Goal: Find specific page/section: Find specific page/section

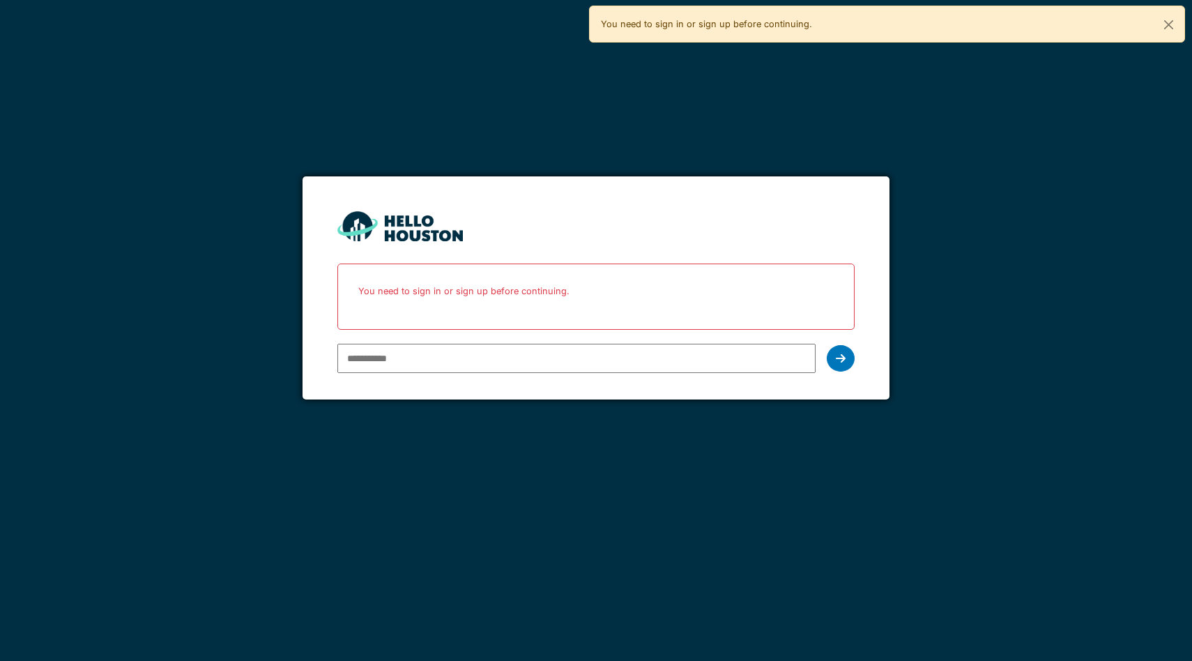
type input "**********"
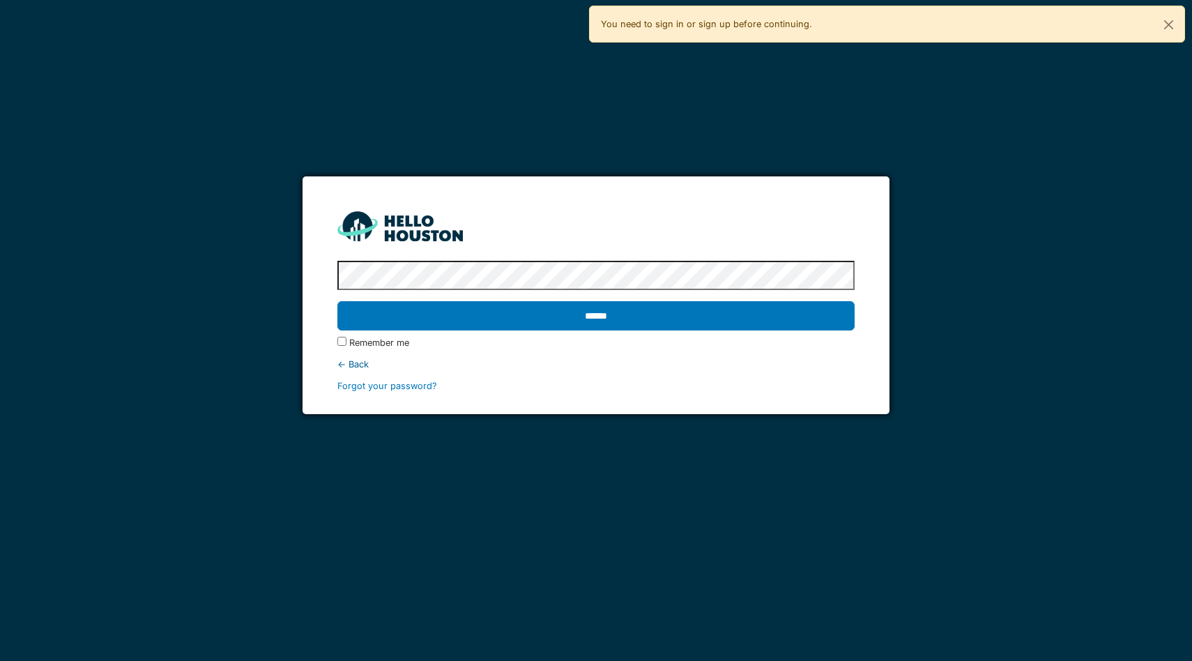
click at [337, 301] on input "******" at bounding box center [595, 315] width 517 height 29
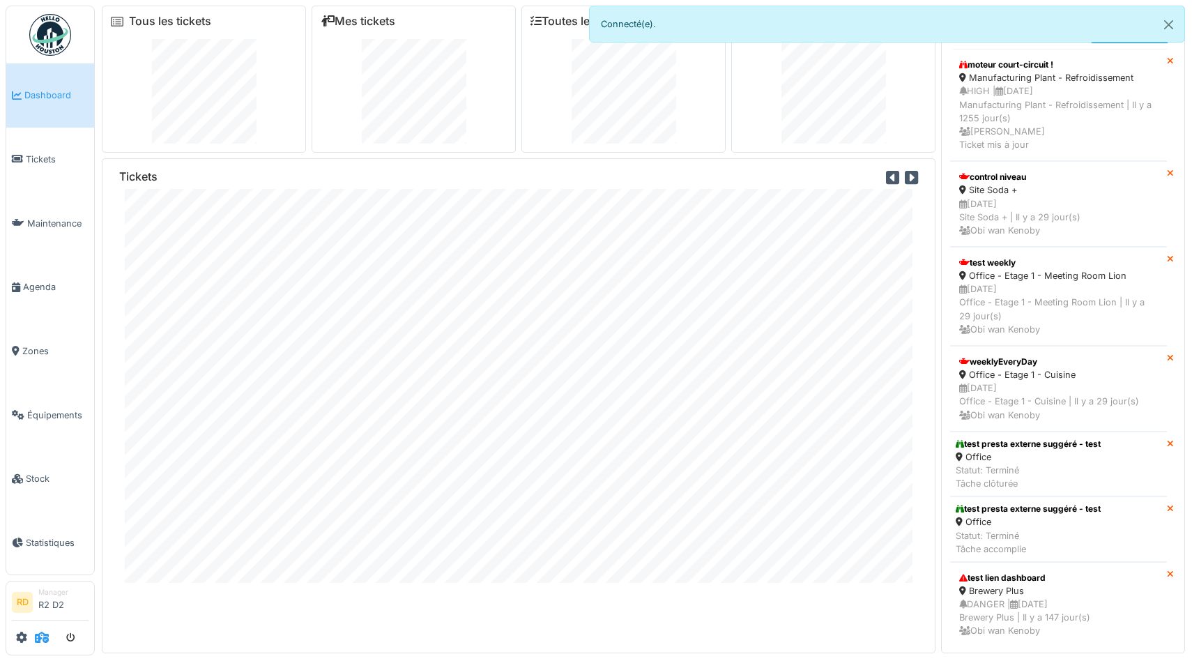
click at [40, 635] on icon at bounding box center [42, 637] width 14 height 11
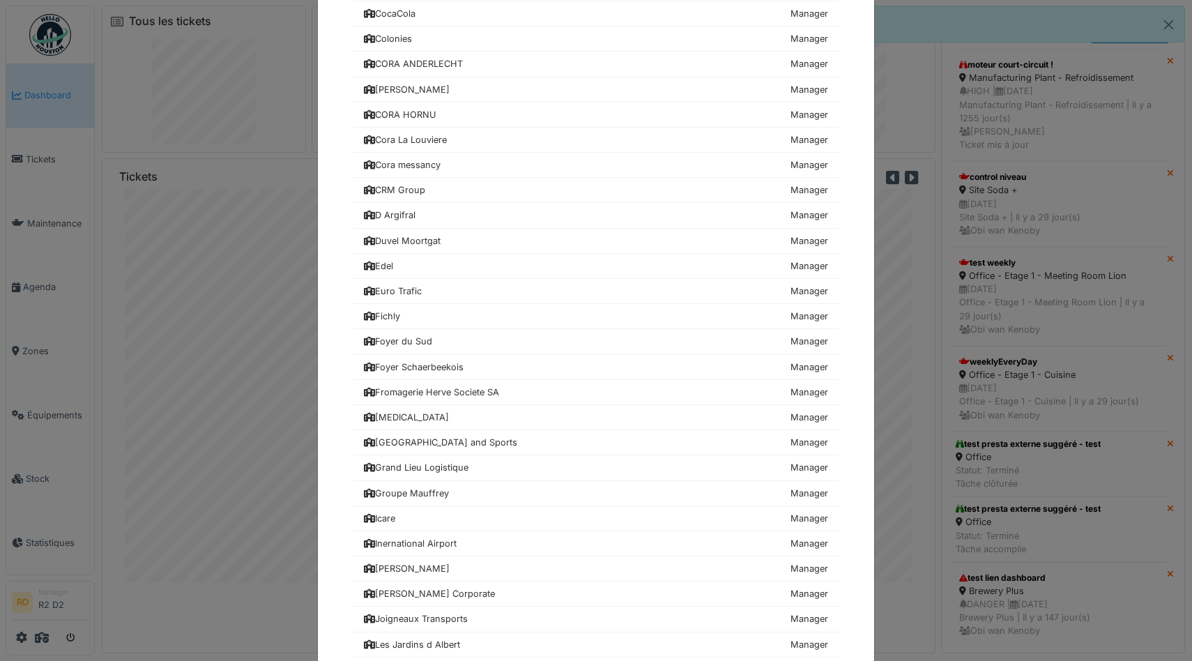
scroll to position [855, 0]
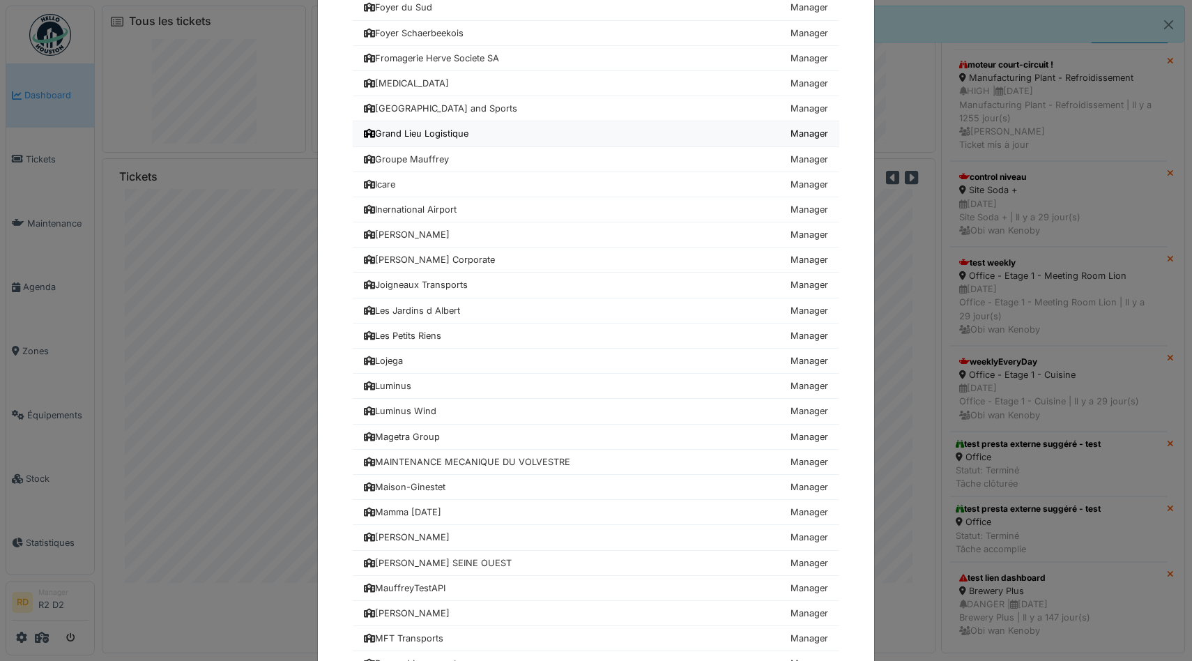
click at [453, 130] on div "Grand Lieu Logistique" at bounding box center [416, 133] width 105 height 13
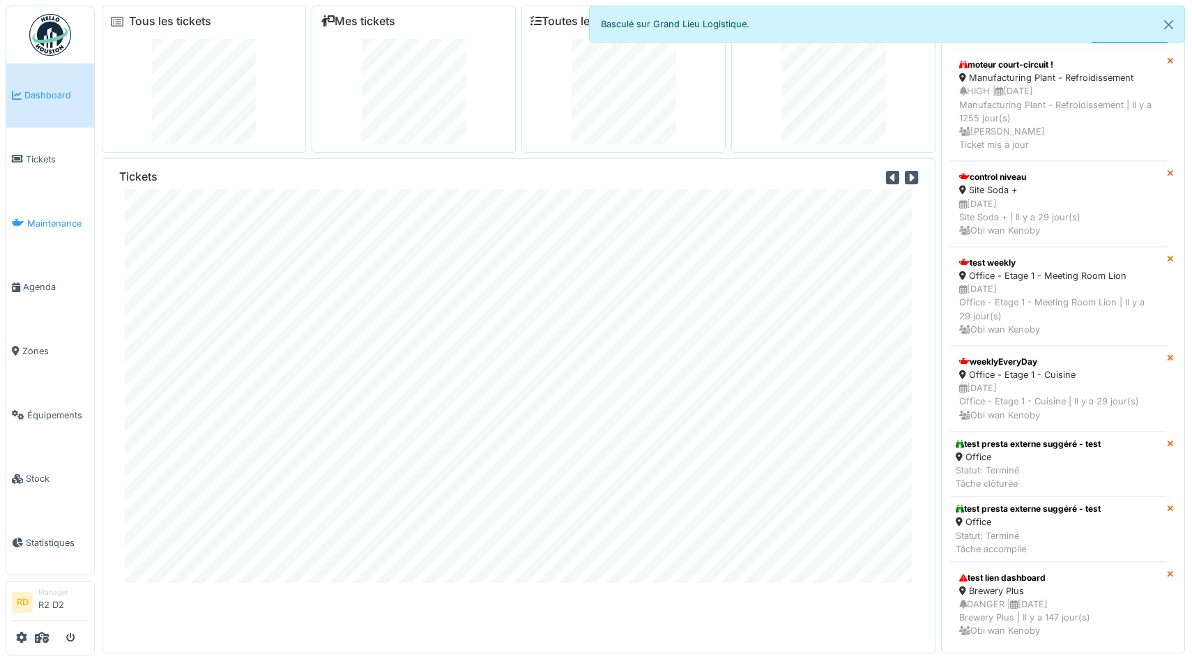
click at [61, 224] on span "Maintenance" at bounding box center [57, 223] width 61 height 13
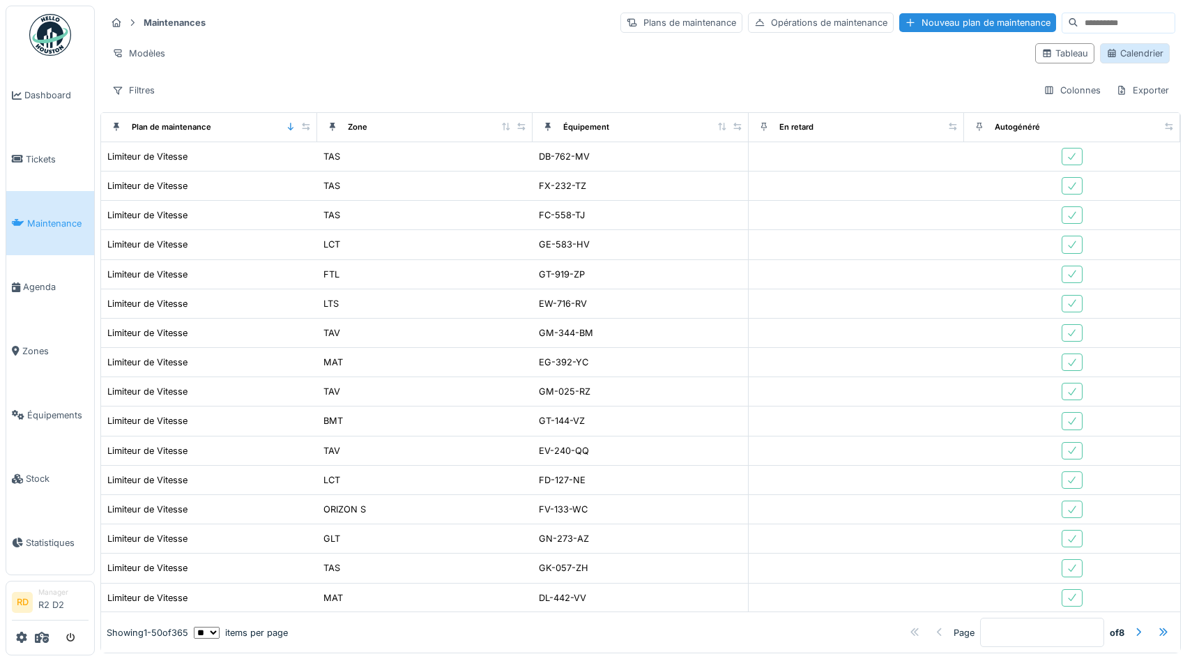
click at [1136, 54] on div "Calendrier" at bounding box center [1134, 53] width 57 height 13
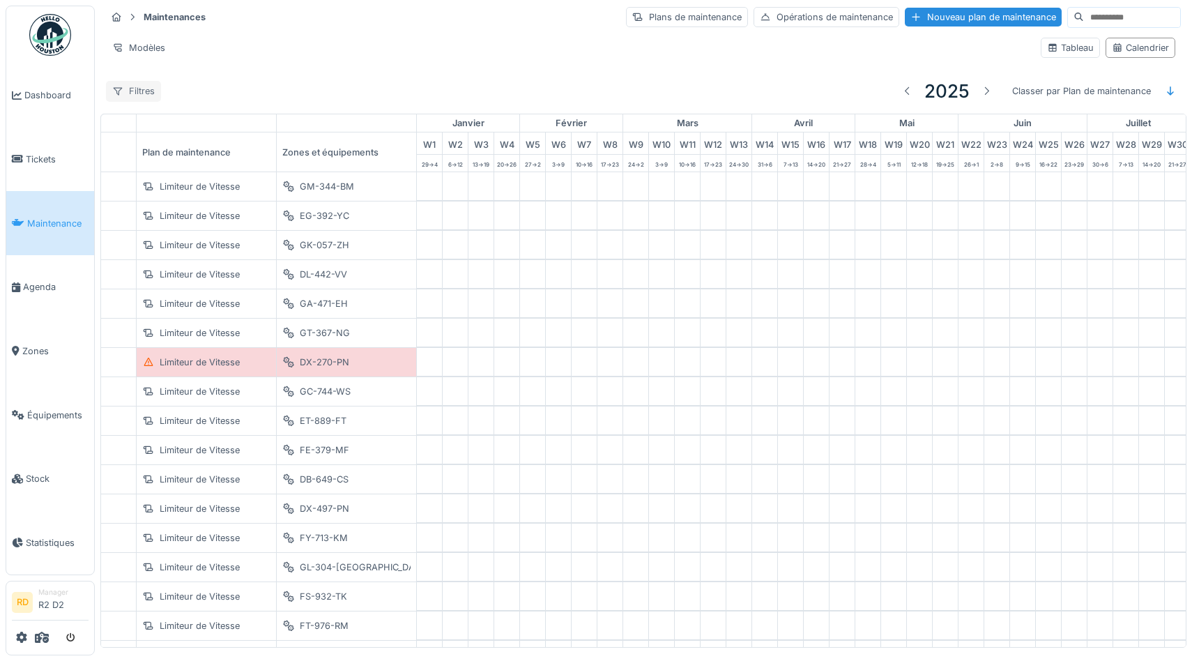
click at [123, 92] on div "Filtres" at bounding box center [133, 91] width 55 height 20
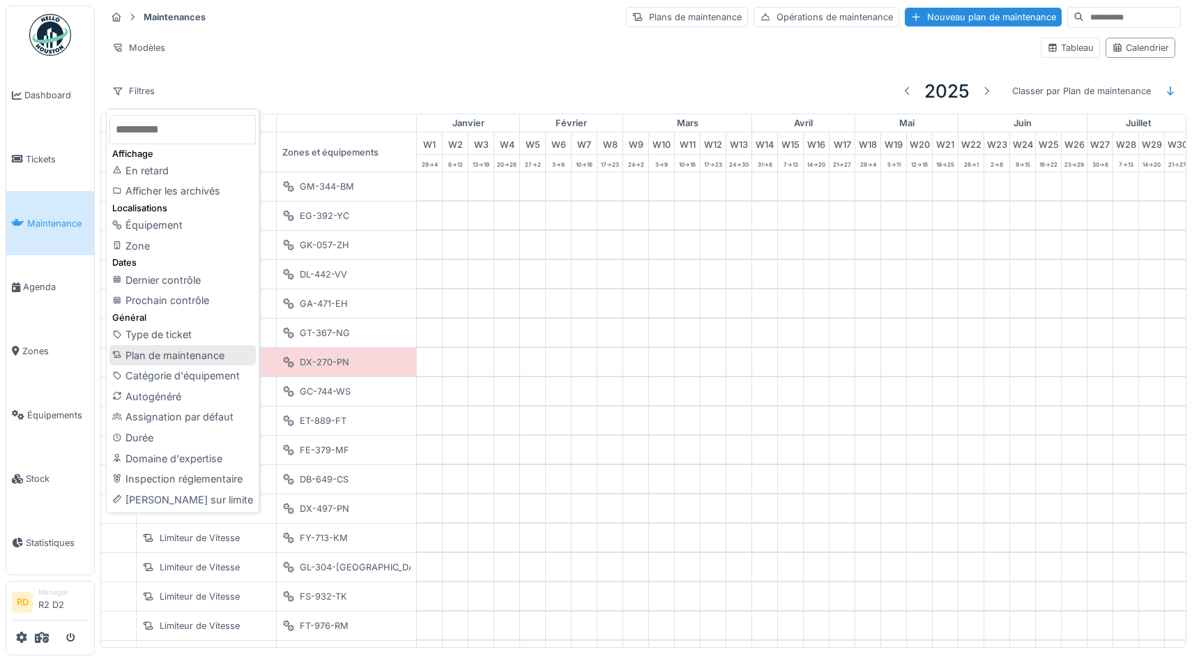
click at [139, 356] on div "Plan de maintenance" at bounding box center [182, 355] width 146 height 21
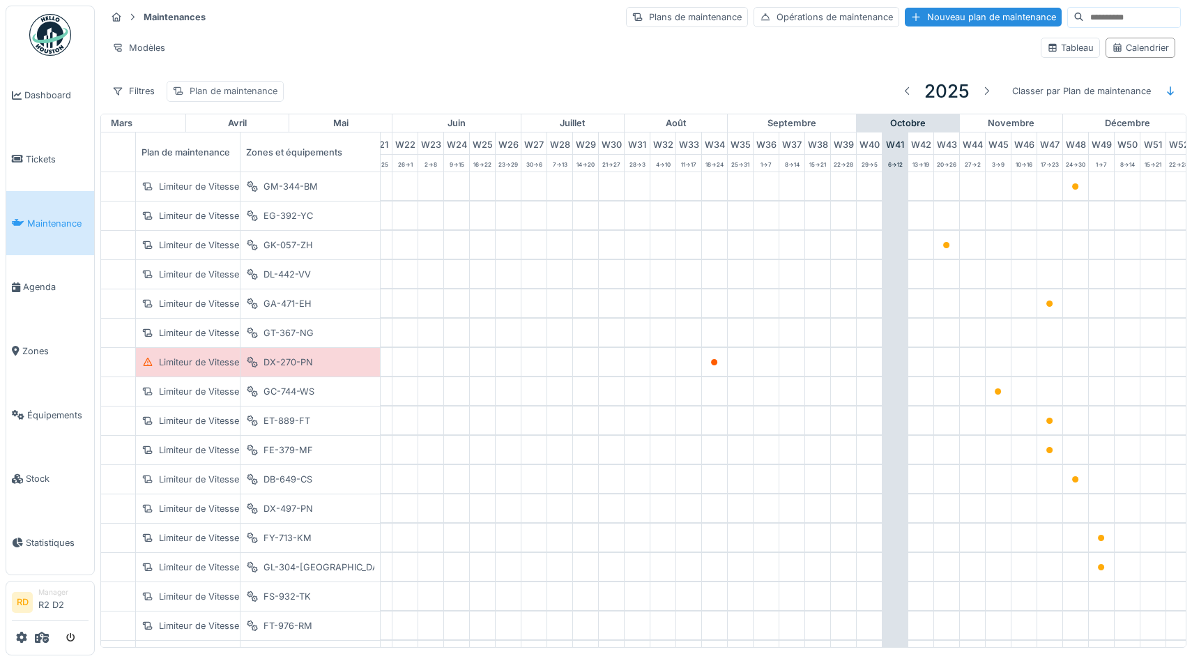
scroll to position [0, 572]
click at [231, 93] on div "Plan de maintenance" at bounding box center [234, 90] width 88 height 13
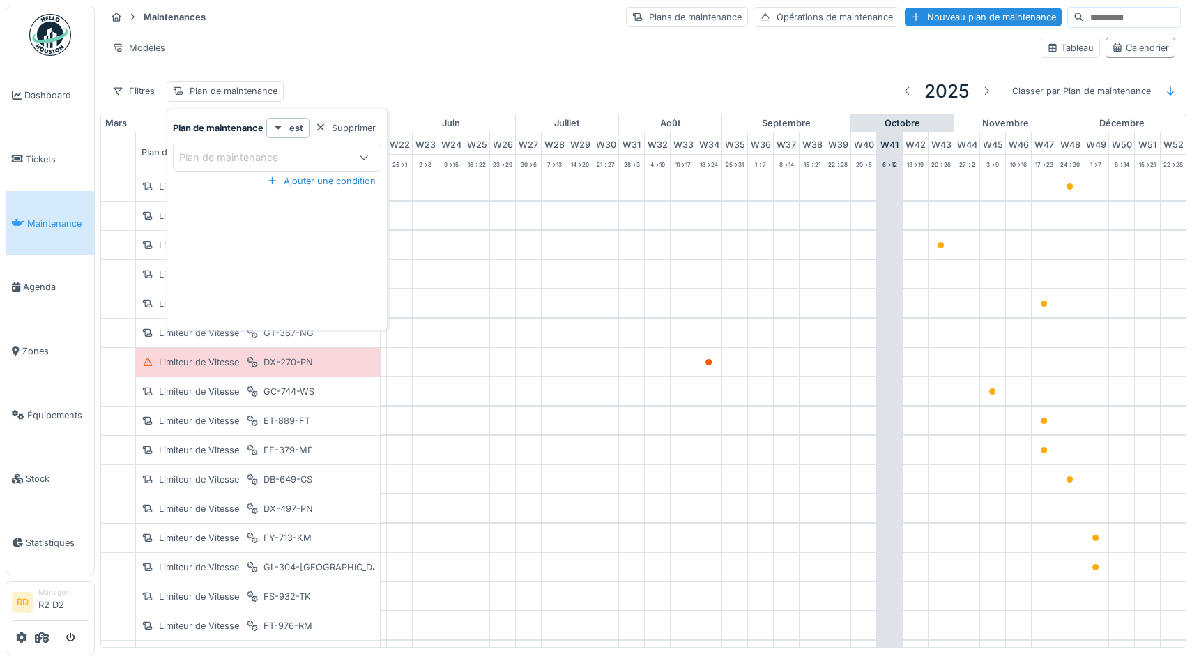
click at [245, 159] on div "Plan de maintenance" at bounding box center [238, 157] width 119 height 15
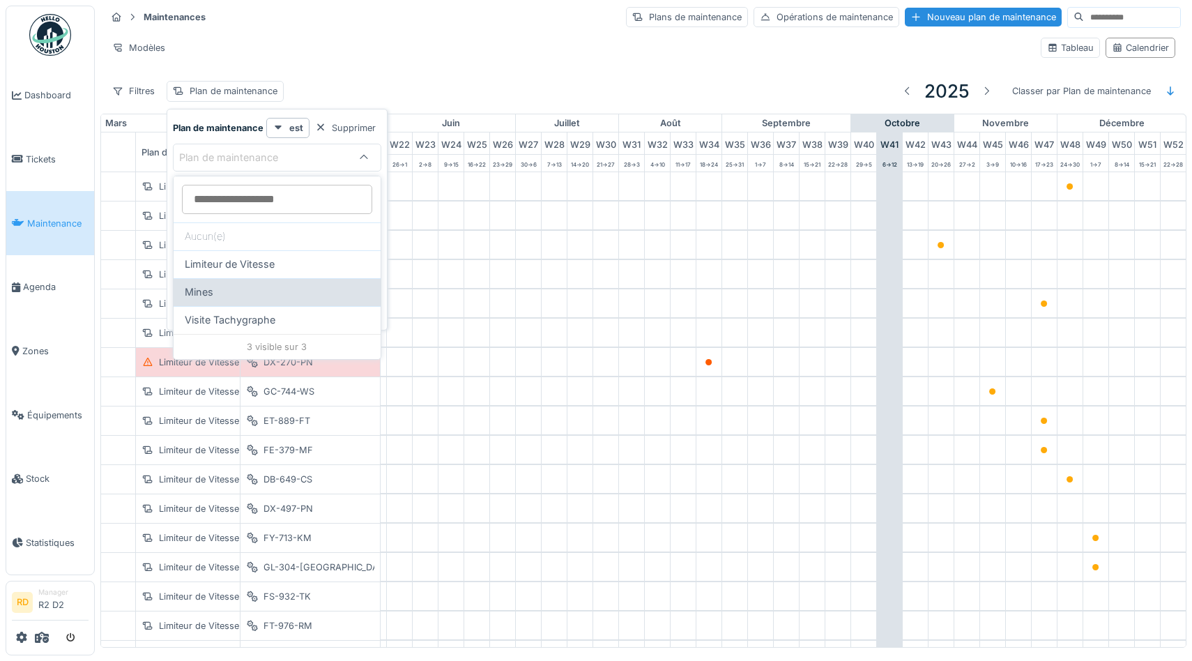
click at [221, 300] on div "Mines" at bounding box center [277, 292] width 207 height 28
type input "*****"
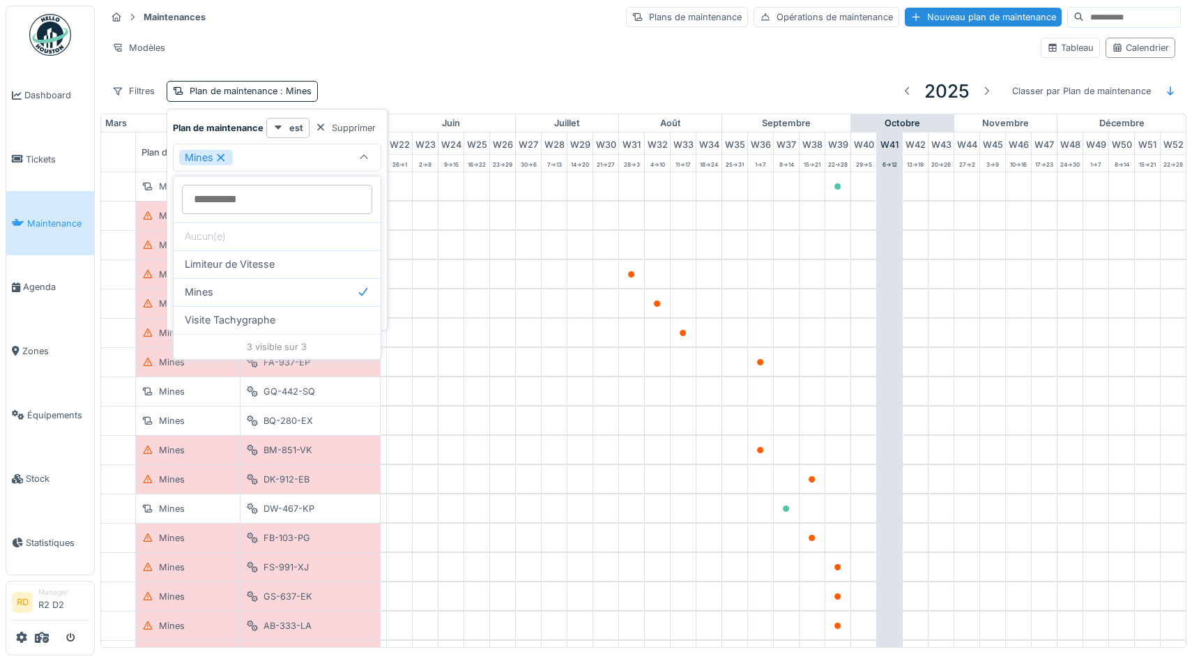
click at [446, 24] on div "Maintenances Plans de maintenance Opérations de maintenance Nouveau plan de mai…" at bounding box center [643, 17] width 1075 height 23
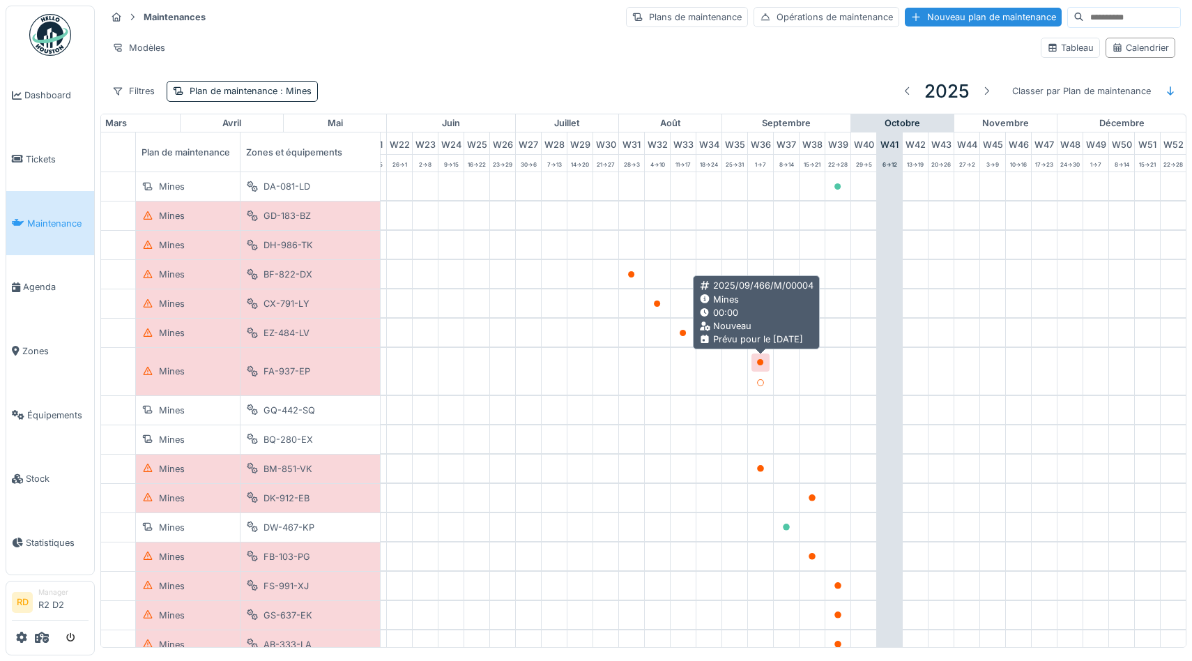
click at [760, 361] on icon at bounding box center [760, 362] width 7 height 7
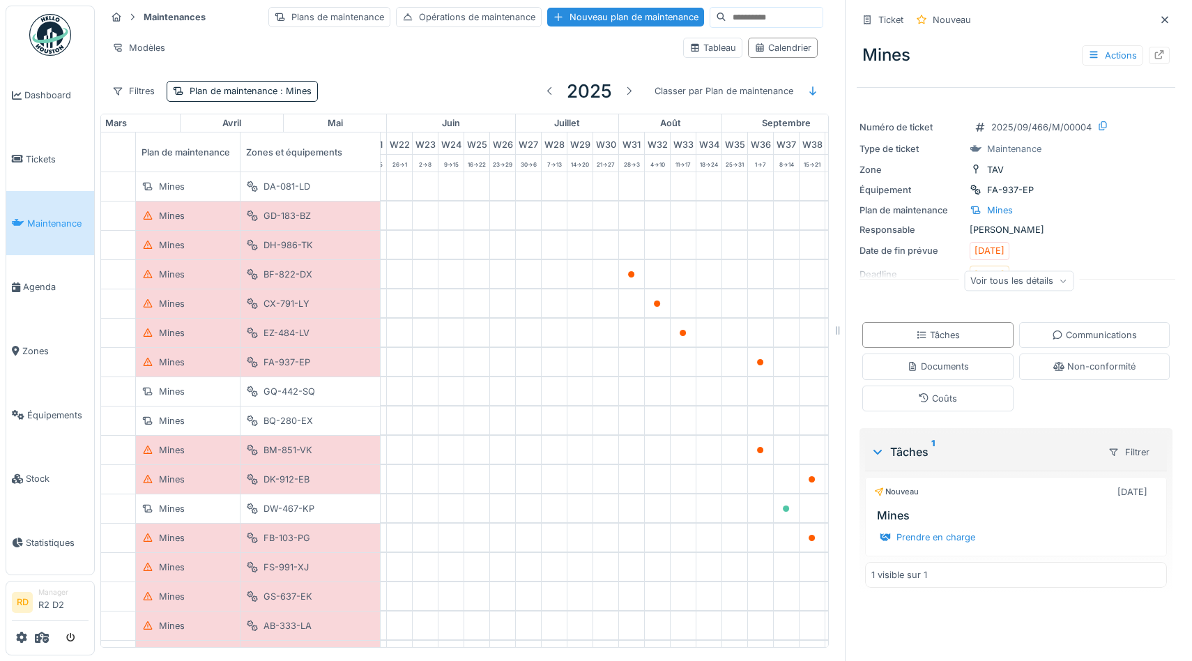
click at [1063, 278] on div "Voir tous les détails" at bounding box center [1018, 280] width 109 height 20
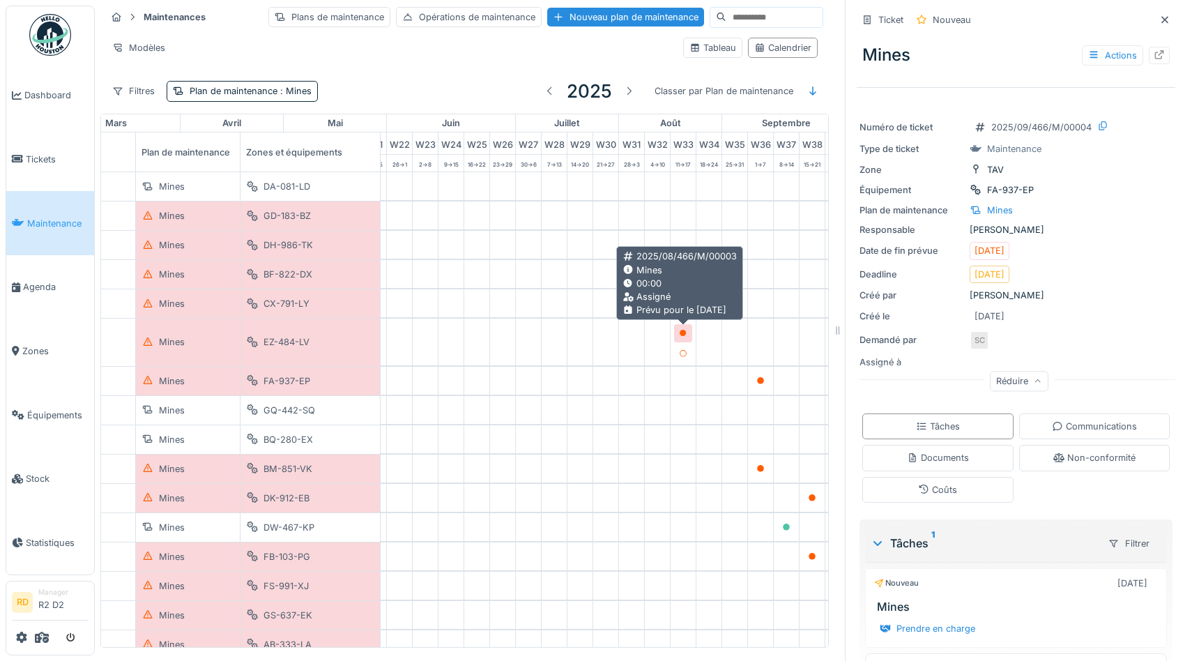
click at [683, 332] on icon at bounding box center [683, 333] width 7 height 7
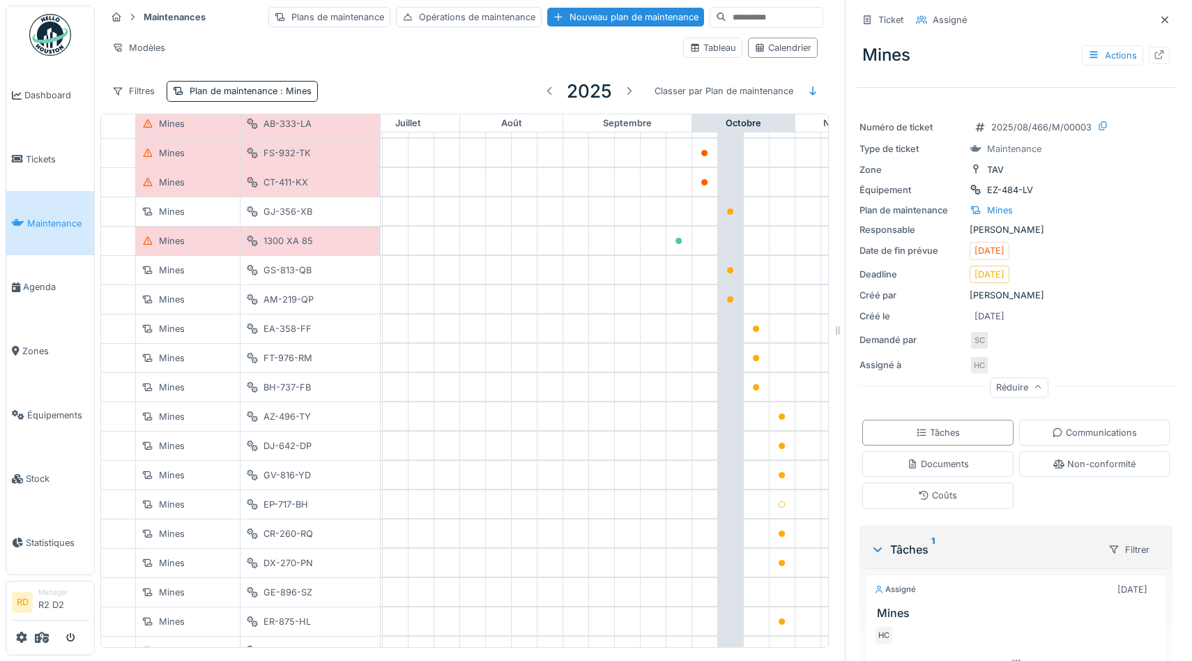
scroll to position [0, 731]
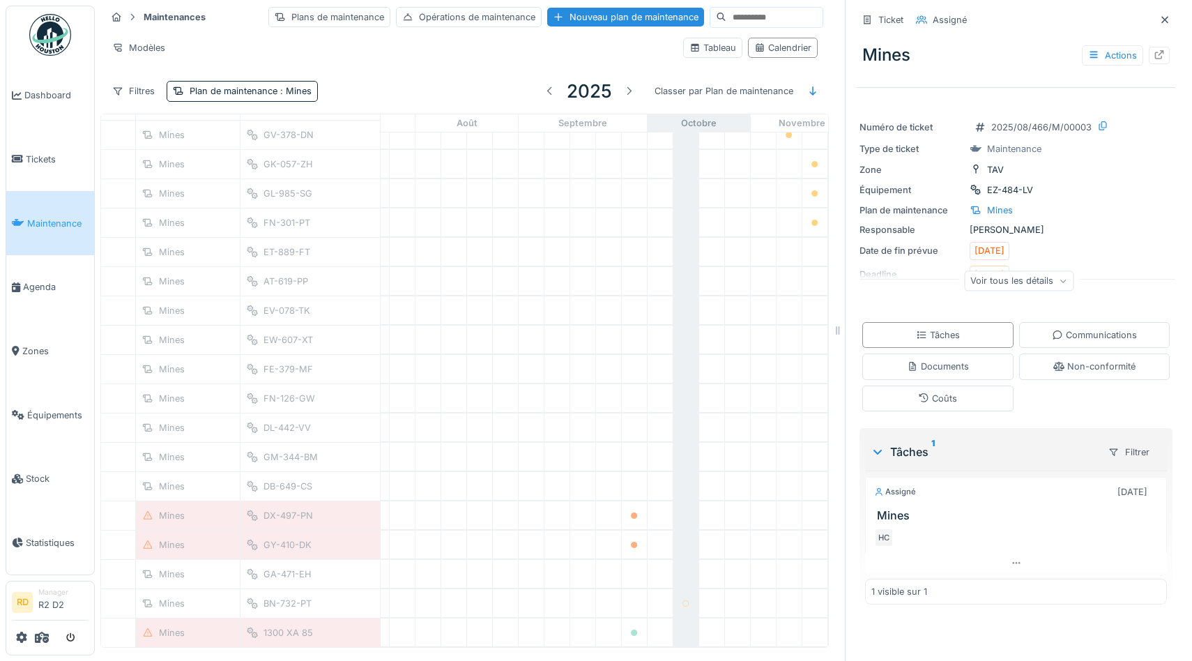
scroll to position [1305, 775]
